Goal: Task Accomplishment & Management: Use online tool/utility

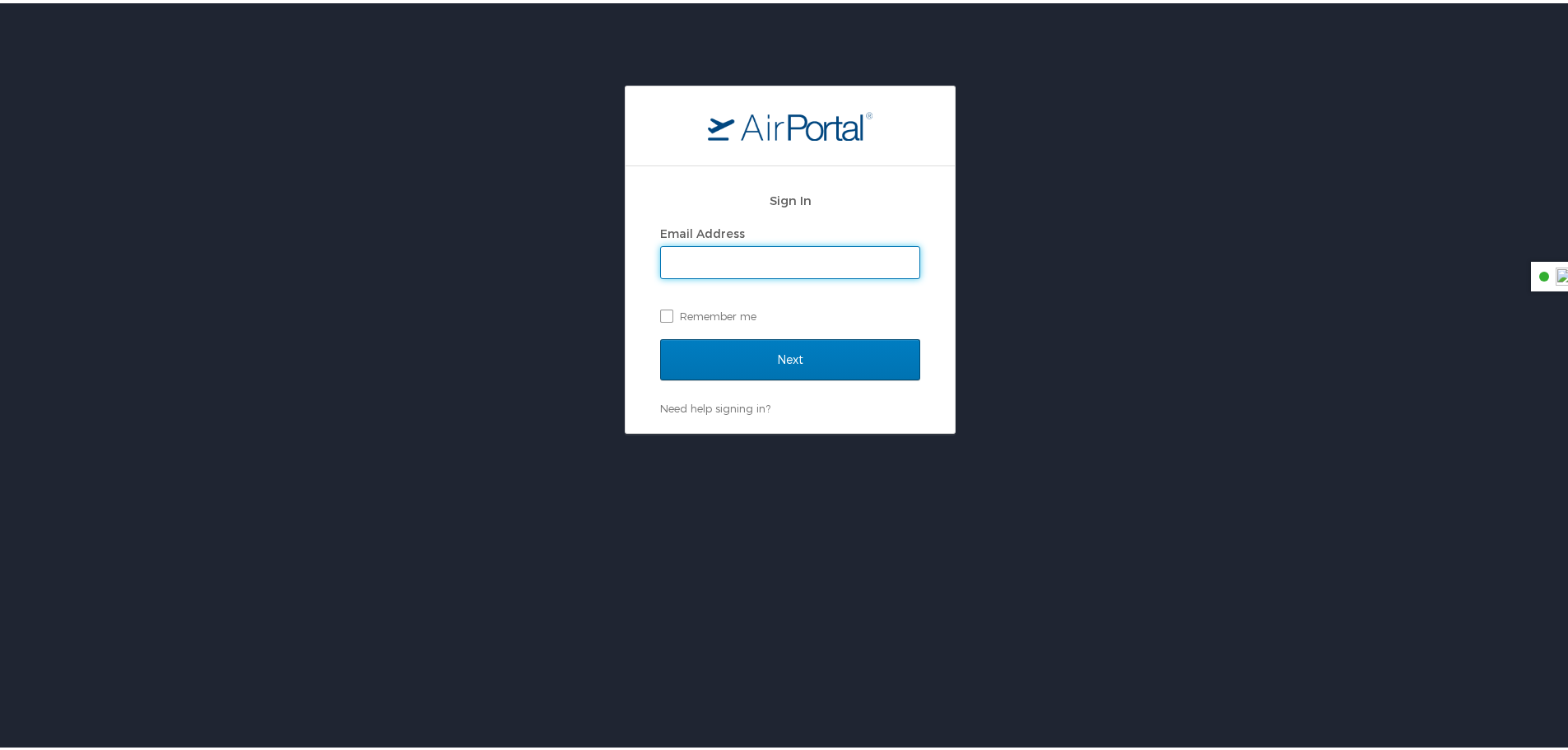
type input "[PERSON_NAME][EMAIL_ADDRESS][PERSON_NAME][DOMAIN_NAME]"
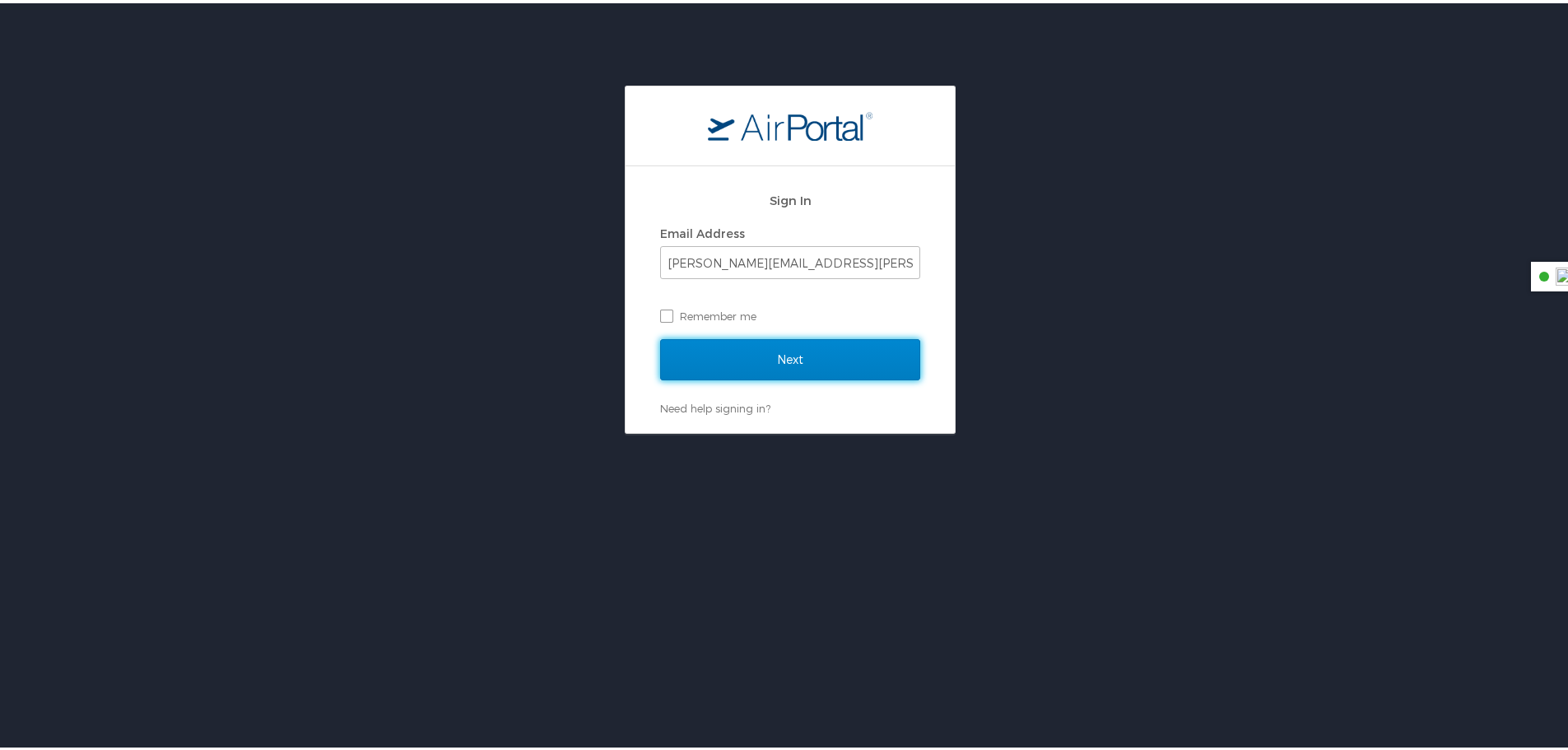
click at [815, 361] on input "Next" at bounding box center [790, 356] width 260 height 41
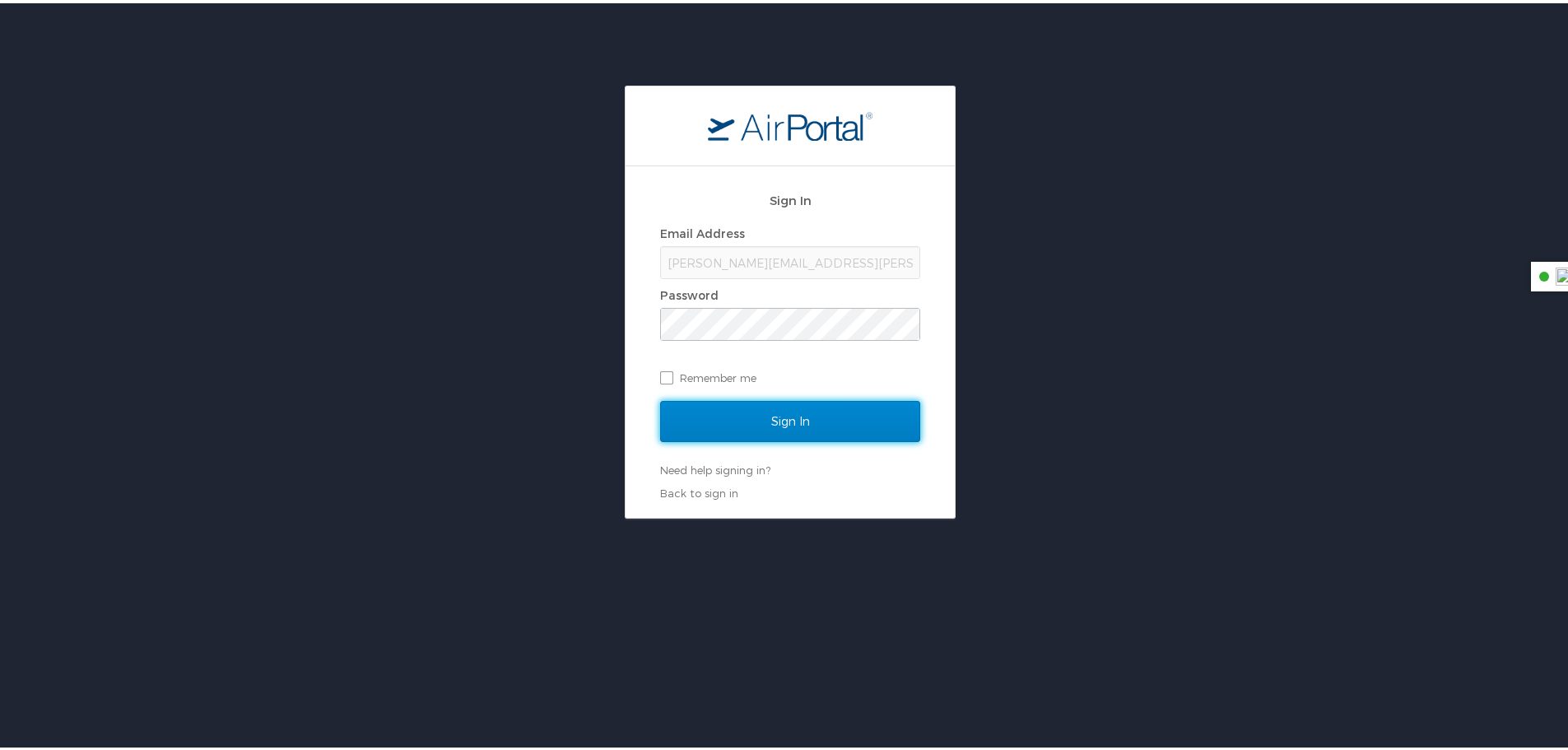
click at [799, 431] on input "Sign In" at bounding box center [790, 418] width 260 height 41
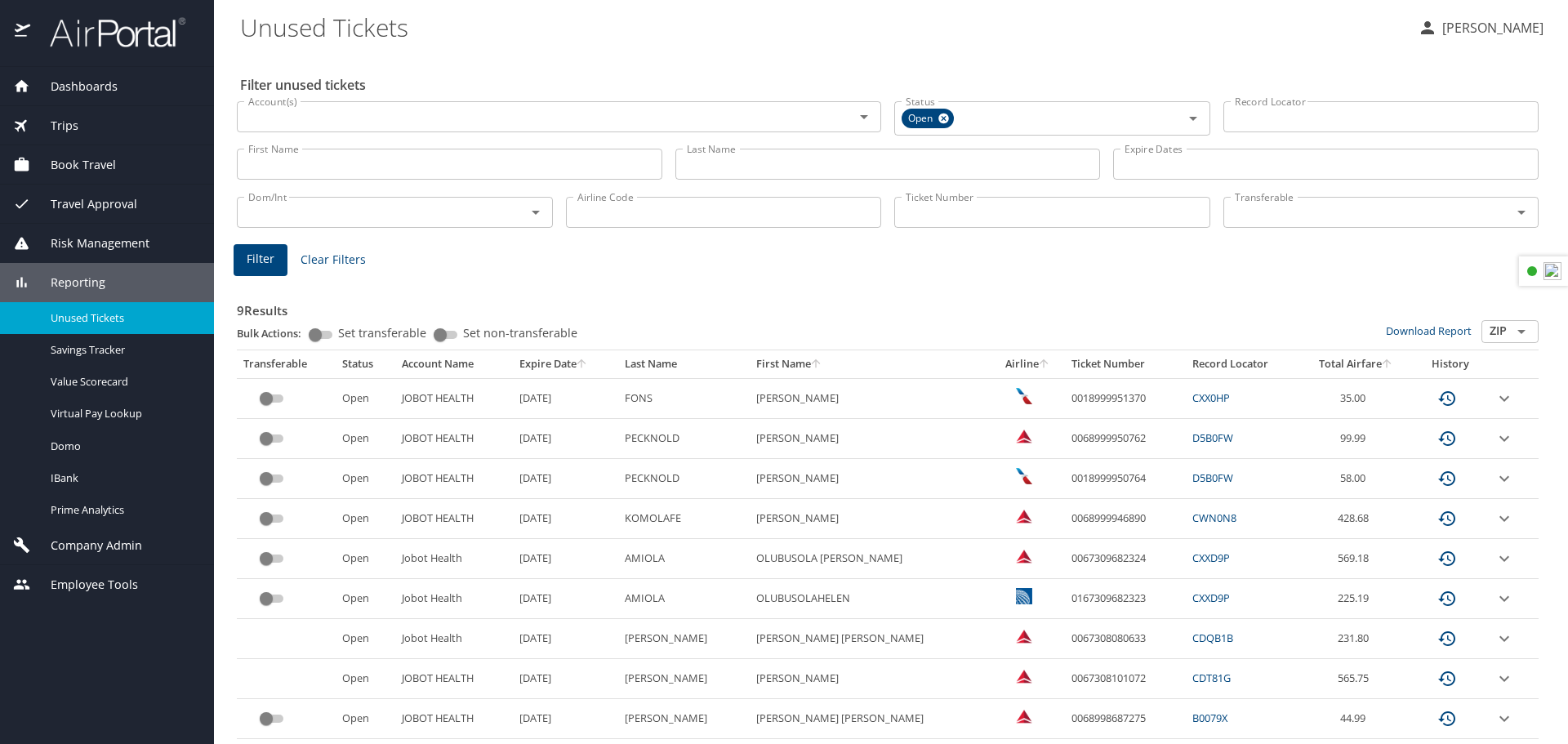
click at [77, 175] on div "Book Travel" at bounding box center [107, 165] width 214 height 40
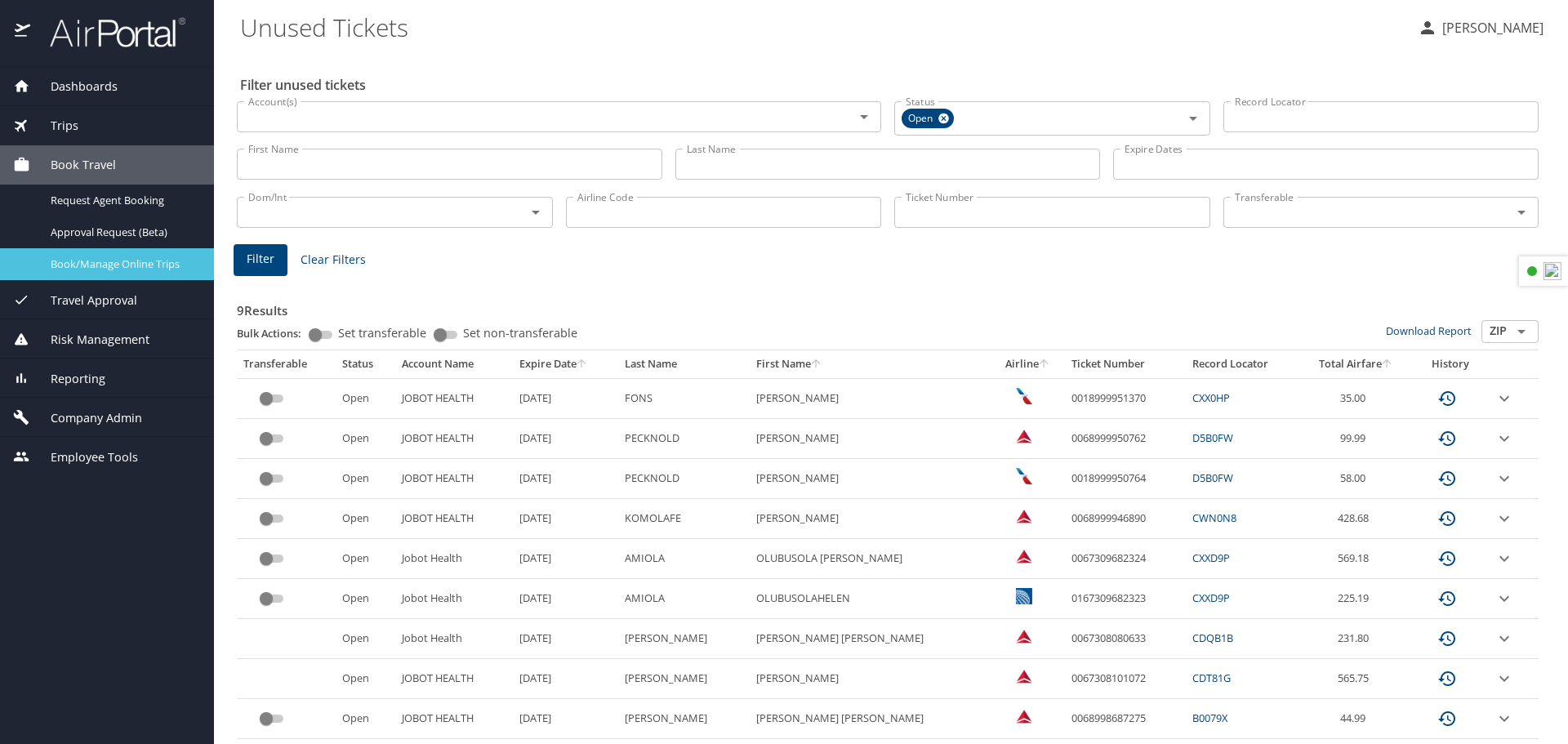
click at [94, 257] on span "Book/Manage Online Trips" at bounding box center [122, 264] width 143 height 16
